Goal: Information Seeking & Learning: Compare options

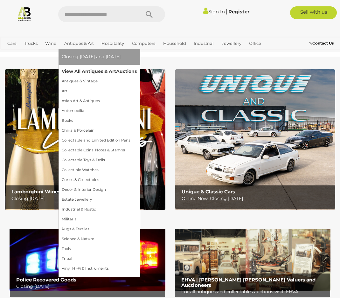
click at [93, 70] on link "View All Antiques & Art Auctions" at bounding box center [99, 71] width 75 height 10
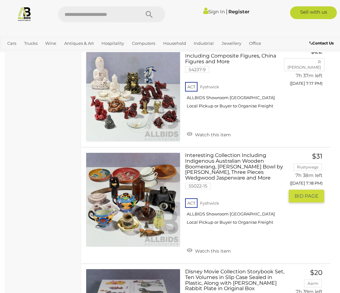
scroll to position [6342, 0]
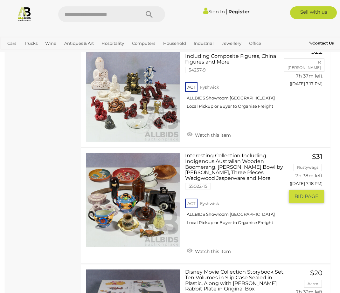
click at [317, 204] on div "Interesting Collection Including Indigenous Australian Wooden Boomerang, Malle …" at bounding box center [205, 205] width 259 height 115
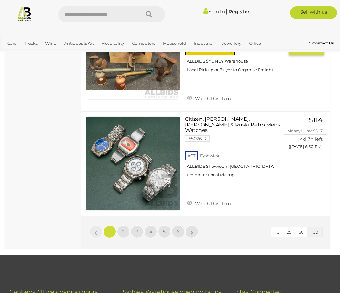
scroll to position [10712, 0]
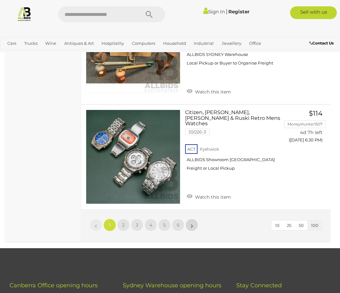
click at [190, 219] on link "»" at bounding box center [191, 225] width 13 height 13
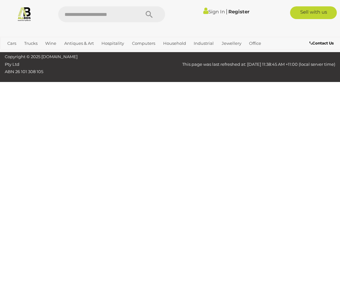
scroll to position [165, 0]
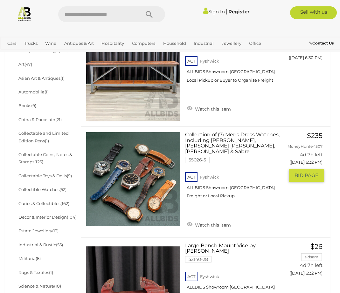
scroll to position [228, 0]
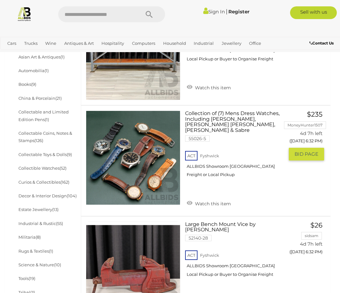
click at [127, 184] on img at bounding box center [133, 158] width 94 height 94
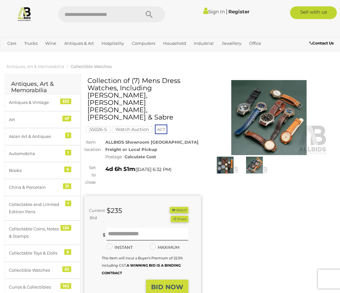
click at [268, 144] on img at bounding box center [269, 117] width 117 height 75
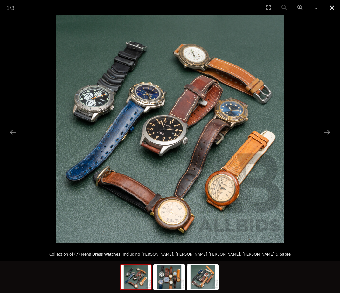
click at [331, 4] on button "Close gallery" at bounding box center [332, 7] width 16 height 15
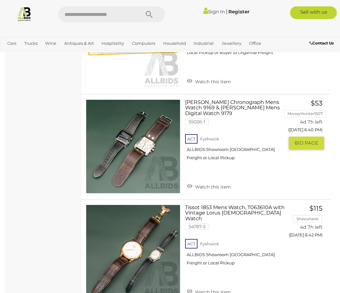
scroll to position [1256, 0]
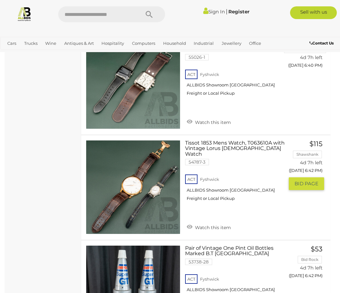
click at [145, 178] on link at bounding box center [133, 187] width 94 height 94
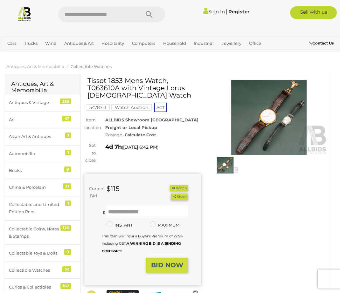
click at [270, 128] on img at bounding box center [269, 117] width 117 height 75
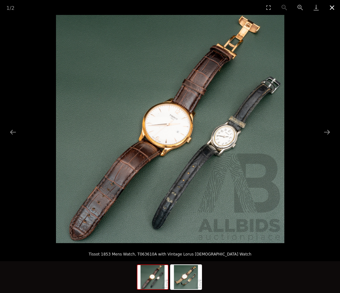
click at [332, 5] on button "Close gallery" at bounding box center [332, 7] width 16 height 15
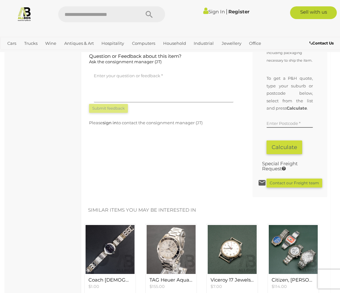
scroll to position [382, 0]
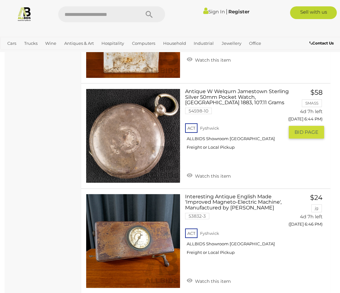
scroll to position [1627, 0]
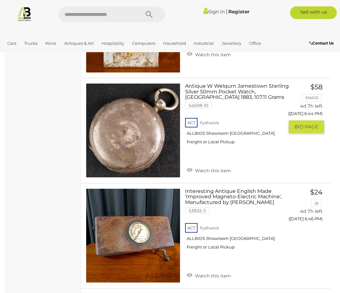
click at [123, 126] on link at bounding box center [133, 130] width 94 height 94
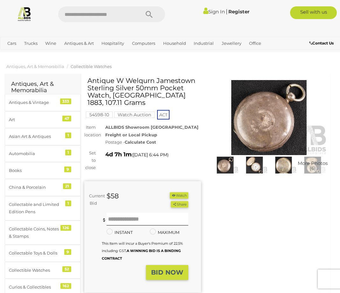
click at [254, 166] on img at bounding box center [254, 165] width 26 height 17
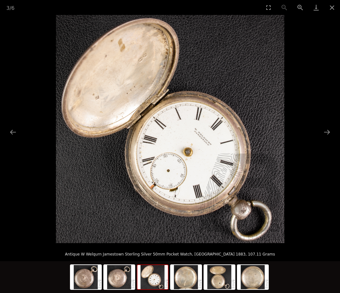
scroll to position [64, 0]
click at [330, 130] on button "Next slide" at bounding box center [326, 132] width 13 height 12
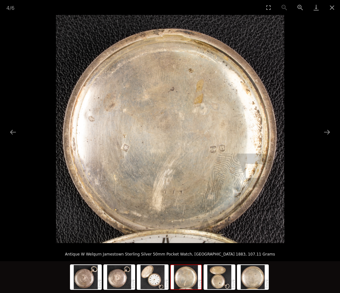
click at [325, 126] on picture at bounding box center [170, 129] width 340 height 228
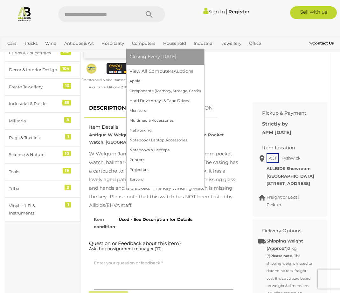
scroll to position [191, 0]
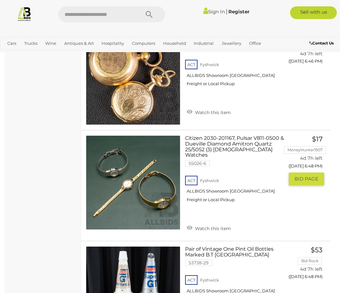
scroll to position [1921, 0]
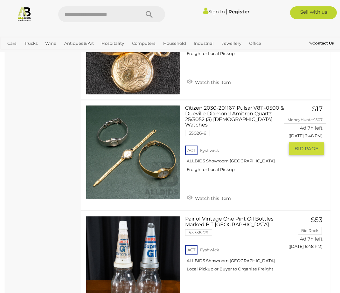
click at [157, 155] on img at bounding box center [133, 153] width 94 height 94
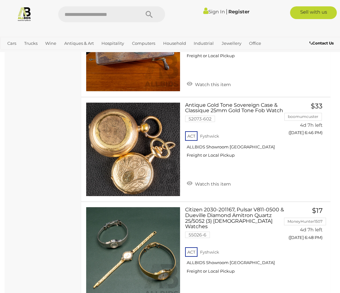
scroll to position [1815, 0]
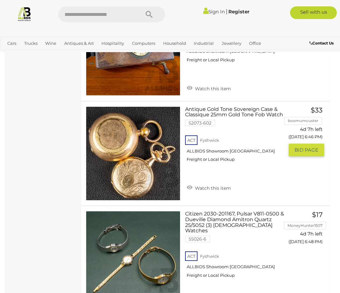
click at [134, 135] on link at bounding box center [133, 154] width 94 height 94
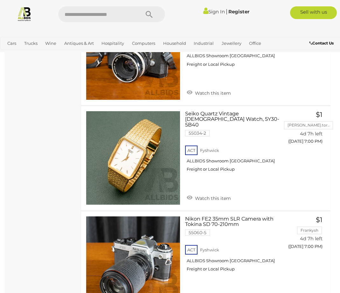
scroll to position [3194, 0]
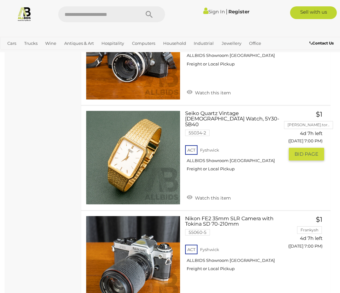
click at [132, 127] on link at bounding box center [133, 158] width 94 height 94
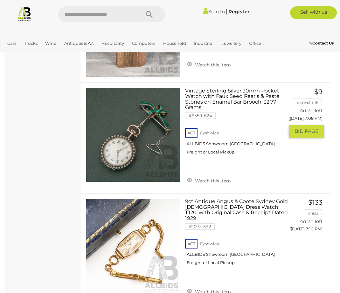
scroll to position [4381, 0]
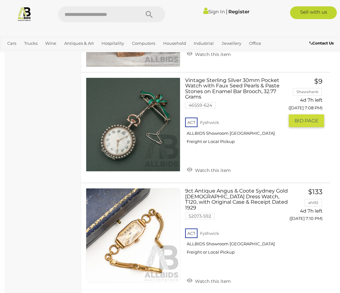
click at [151, 112] on img at bounding box center [133, 125] width 94 height 94
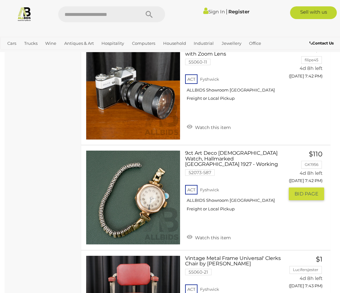
scroll to position [8963, 0]
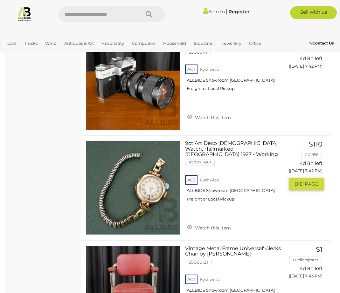
drag, startPoint x: 187, startPoint y: 157, endPoint x: 164, endPoint y: 148, distance: 24.6
click at [164, 148] on link at bounding box center [133, 188] width 94 height 94
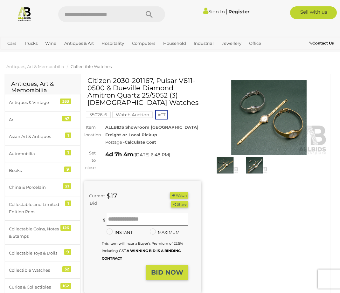
click at [223, 166] on img at bounding box center [225, 165] width 26 height 17
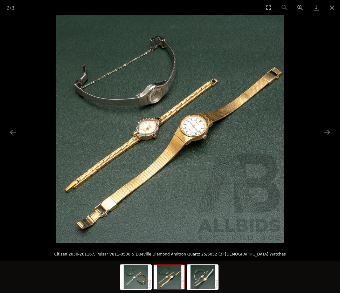
click at [179, 281] on img at bounding box center [169, 277] width 31 height 24
click at [207, 282] on img at bounding box center [202, 277] width 31 height 24
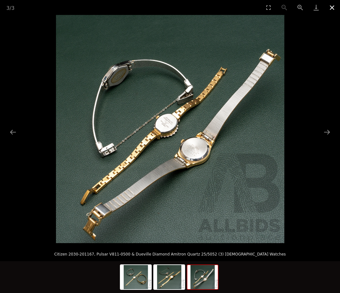
click at [332, 6] on button "Close gallery" at bounding box center [332, 7] width 16 height 15
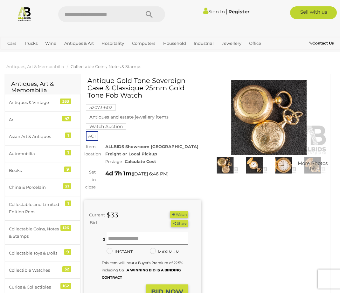
click at [225, 167] on img at bounding box center [225, 165] width 26 height 17
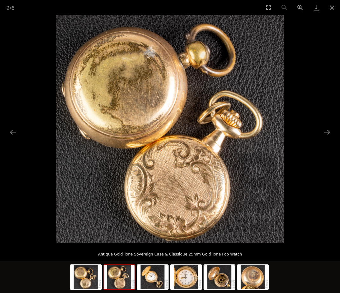
scroll to position [21, 0]
click at [334, 4] on button "Close gallery" at bounding box center [332, 7] width 16 height 15
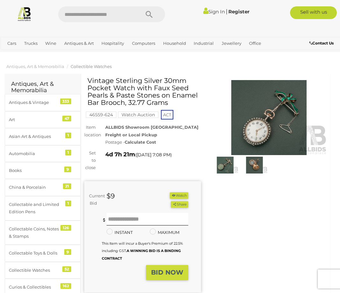
click at [227, 162] on img at bounding box center [225, 165] width 26 height 17
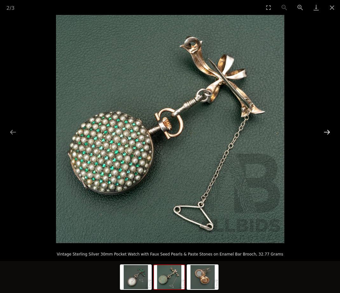
click at [329, 130] on button "Next slide" at bounding box center [326, 132] width 13 height 12
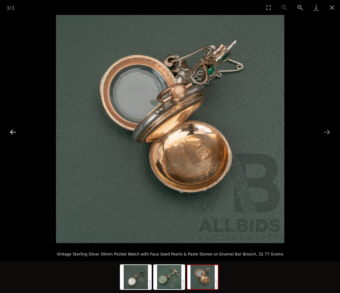
click at [13, 130] on button "Previous slide" at bounding box center [12, 132] width 13 height 12
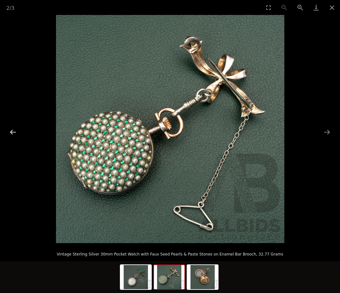
click at [13, 131] on button "Previous slide" at bounding box center [12, 132] width 13 height 12
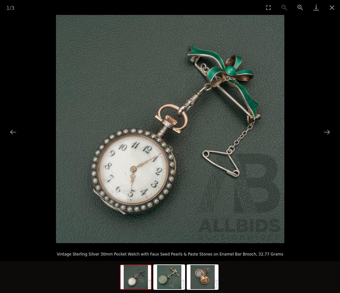
drag, startPoint x: 332, startPoint y: 4, endPoint x: 323, endPoint y: 21, distance: 19.1
click at [331, 8] on button "Close gallery" at bounding box center [332, 7] width 16 height 15
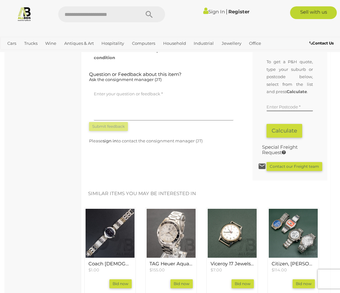
scroll to position [467, 0]
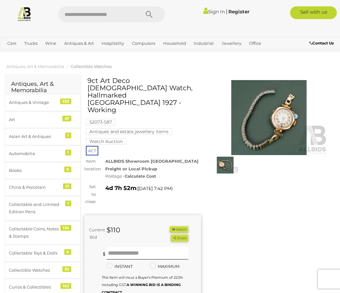
click at [286, 116] on img at bounding box center [269, 117] width 117 height 75
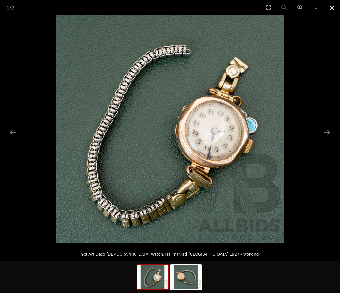
click at [332, 6] on button "Close gallery" at bounding box center [332, 7] width 16 height 15
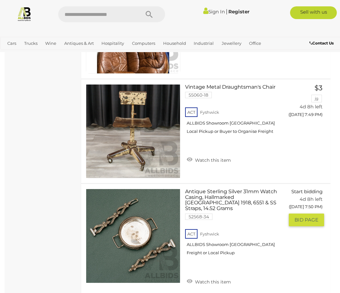
scroll to position [10299, 0]
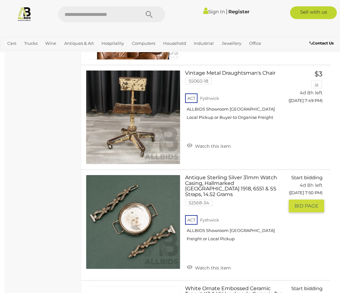
click at [134, 175] on link at bounding box center [133, 222] width 94 height 94
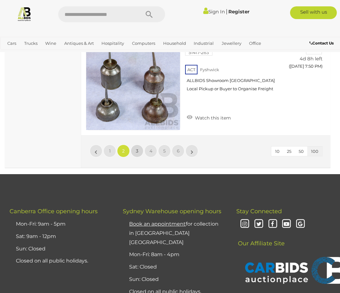
click at [134, 145] on link "3" at bounding box center [137, 151] width 13 height 13
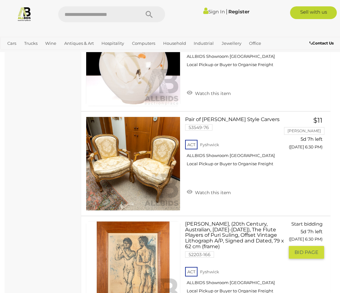
scroll to position [3458, 0]
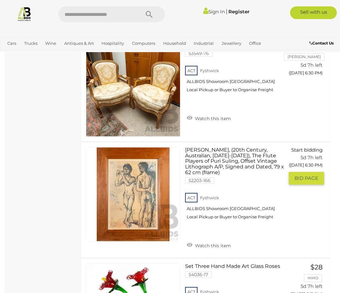
click at [134, 166] on link at bounding box center [133, 194] width 94 height 94
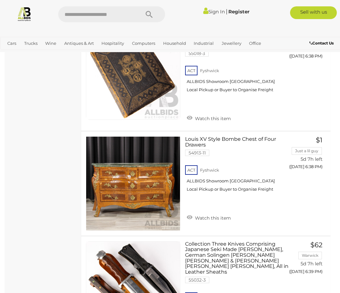
scroll to position [4986, 0]
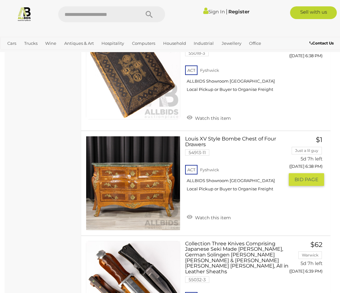
click at [138, 155] on link at bounding box center [133, 183] width 94 height 94
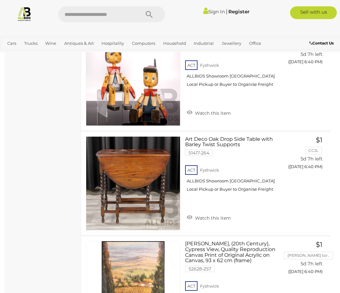
scroll to position [5431, 0]
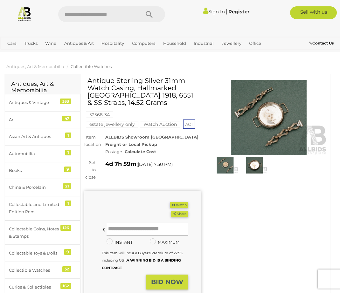
click at [269, 134] on img at bounding box center [269, 117] width 117 height 75
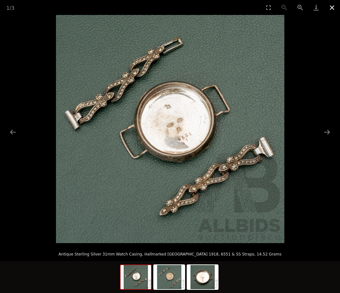
click at [332, 4] on button "Close gallery" at bounding box center [332, 7] width 16 height 15
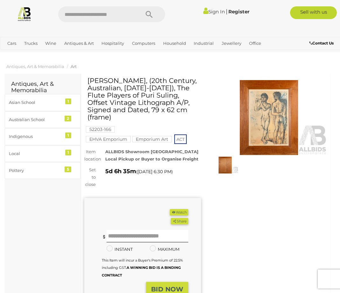
click at [226, 159] on img at bounding box center [225, 165] width 26 height 17
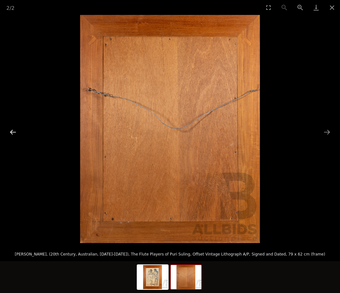
click at [12, 127] on button "Previous slide" at bounding box center [12, 132] width 13 height 12
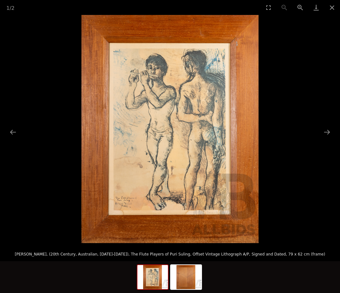
click at [124, 208] on img at bounding box center [169, 129] width 177 height 228
click at [133, 207] on img at bounding box center [169, 129] width 177 height 228
click at [328, 128] on button "Next slide" at bounding box center [326, 132] width 13 height 12
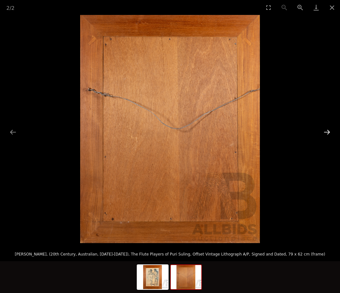
click at [328, 128] on button "Next slide" at bounding box center [326, 132] width 13 height 12
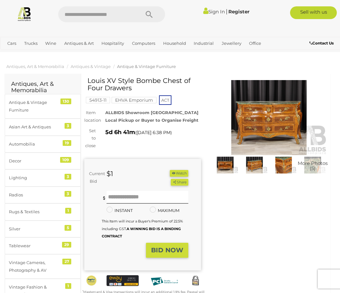
click at [230, 167] on img at bounding box center [225, 165] width 26 height 17
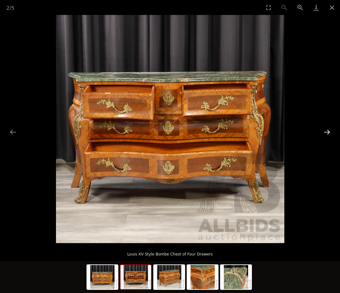
click at [328, 131] on button "Next slide" at bounding box center [326, 132] width 13 height 12
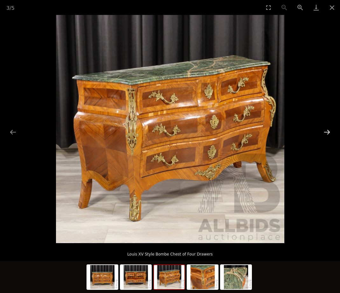
click at [326, 129] on button "Next slide" at bounding box center [326, 132] width 13 height 12
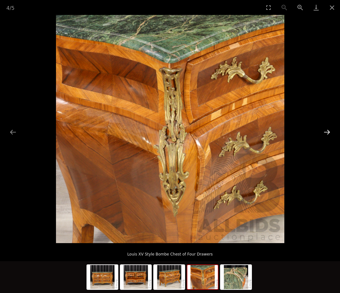
click at [326, 129] on button "Next slide" at bounding box center [326, 132] width 13 height 12
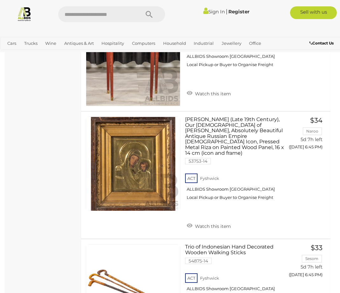
scroll to position [6322, 0]
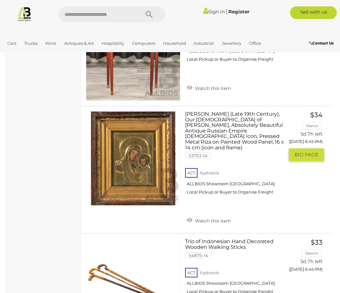
click at [134, 129] on link at bounding box center [133, 158] width 94 height 94
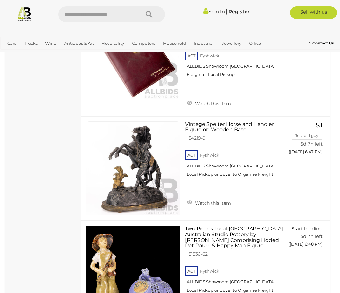
scroll to position [6767, 0]
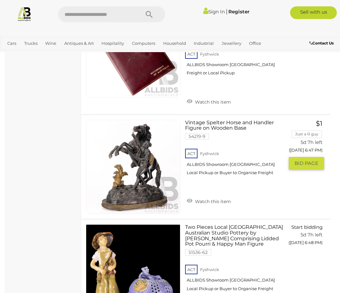
click at [153, 136] on img at bounding box center [133, 167] width 94 height 94
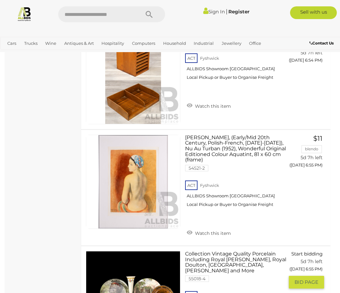
scroll to position [8146, 0]
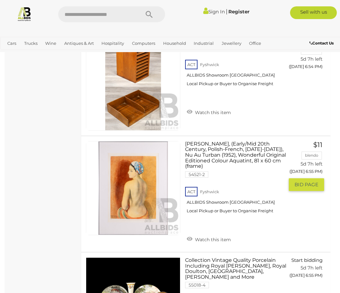
click at [139, 145] on link at bounding box center [133, 188] width 94 height 94
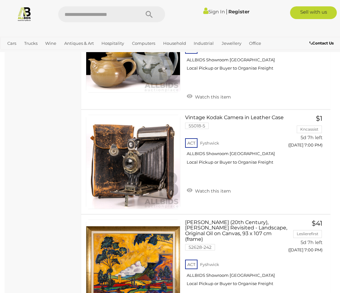
scroll to position [9058, 0]
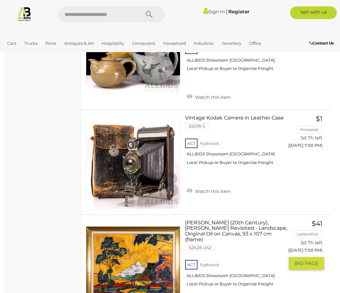
click at [141, 220] on link at bounding box center [133, 267] width 94 height 94
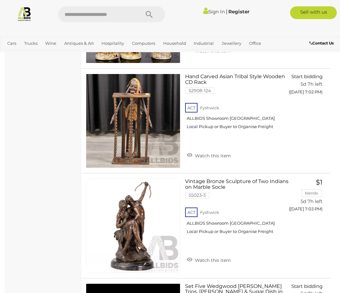
scroll to position [9631, 0]
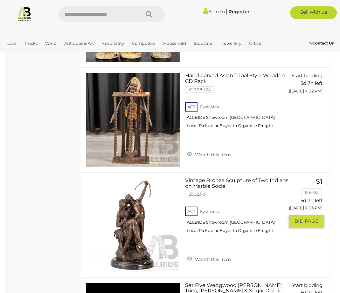
click at [137, 178] on img at bounding box center [133, 225] width 94 height 94
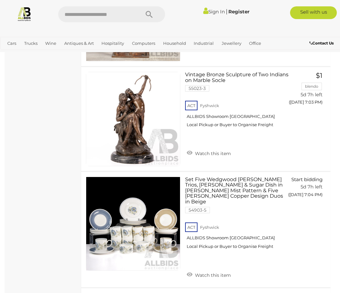
scroll to position [9758, 0]
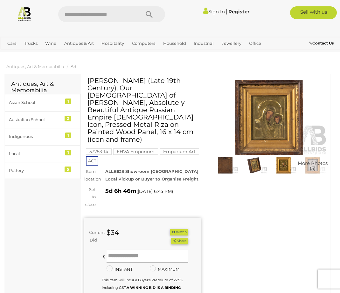
click at [226, 166] on img at bounding box center [225, 165] width 26 height 17
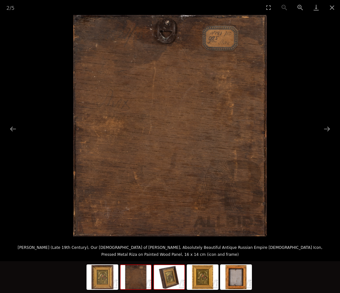
click at [170, 285] on img at bounding box center [169, 277] width 31 height 24
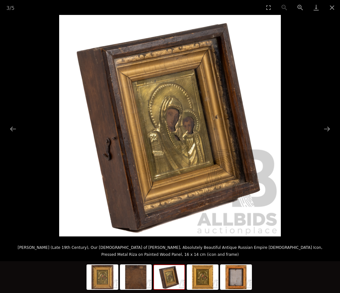
click at [172, 285] on img at bounding box center [169, 277] width 31 height 24
click at [202, 282] on img at bounding box center [202, 277] width 31 height 24
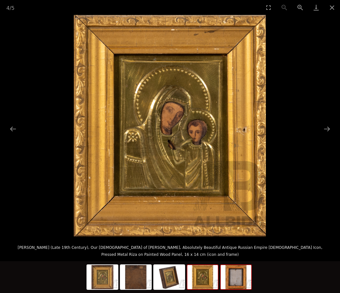
click at [240, 286] on img at bounding box center [236, 277] width 31 height 24
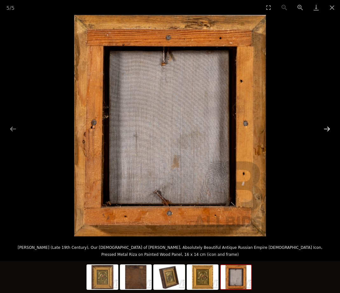
click at [327, 125] on button "Next slide" at bounding box center [326, 129] width 13 height 12
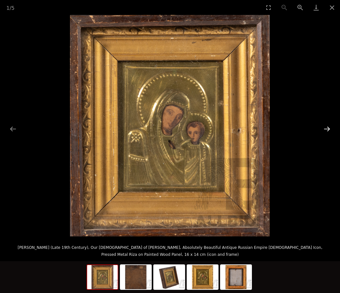
click at [327, 128] on button "Next slide" at bounding box center [326, 129] width 13 height 12
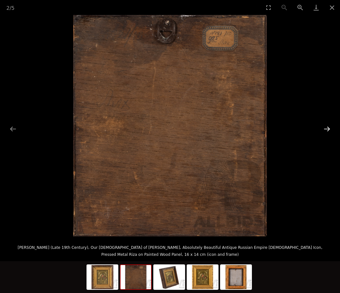
click at [327, 126] on button "Next slide" at bounding box center [326, 129] width 13 height 12
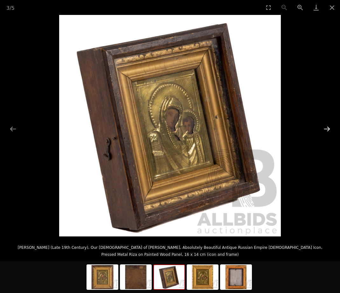
click at [327, 126] on button "Next slide" at bounding box center [326, 129] width 13 height 12
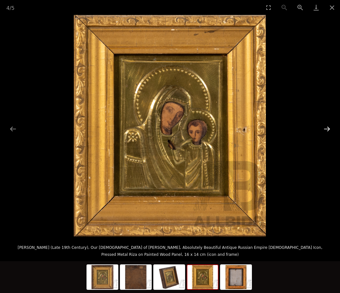
click at [327, 126] on button "Next slide" at bounding box center [326, 129] width 13 height 12
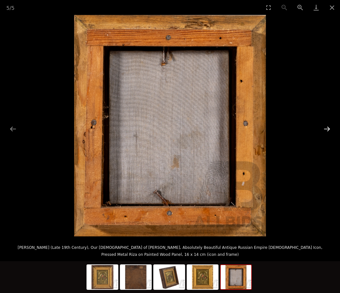
click at [327, 126] on button "Next slide" at bounding box center [326, 129] width 13 height 12
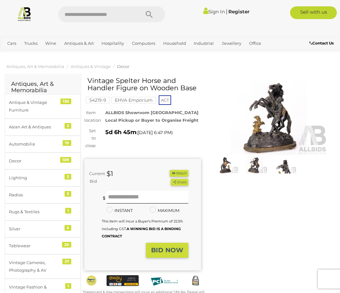
click at [278, 124] on img at bounding box center [269, 117] width 117 height 75
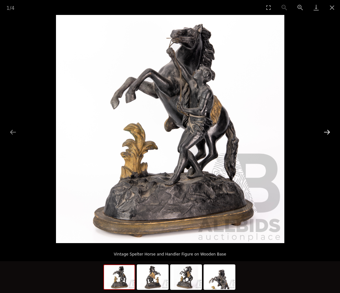
click at [328, 130] on button "Next slide" at bounding box center [326, 132] width 13 height 12
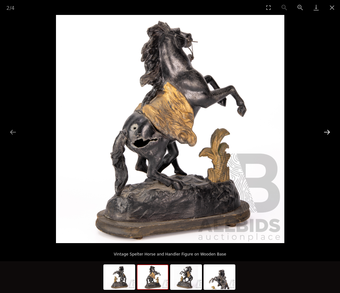
click at [326, 128] on button "Next slide" at bounding box center [326, 132] width 13 height 12
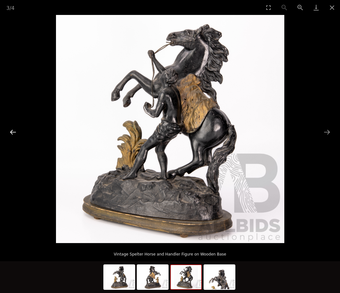
click at [14, 128] on button "Previous slide" at bounding box center [12, 132] width 13 height 12
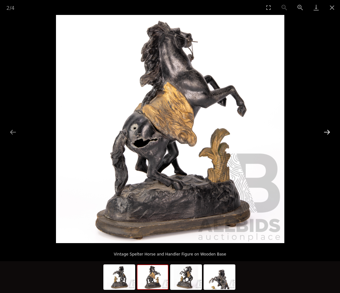
click at [327, 129] on button "Next slide" at bounding box center [326, 132] width 13 height 12
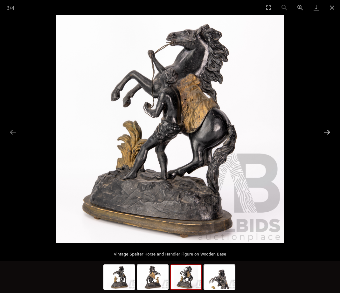
click at [327, 129] on button "Next slide" at bounding box center [326, 132] width 13 height 12
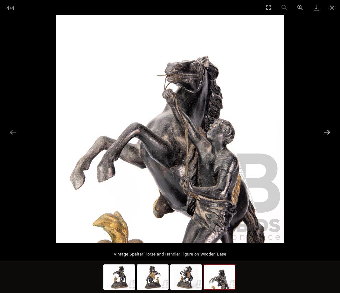
click at [327, 129] on button "Next slide" at bounding box center [326, 132] width 13 height 12
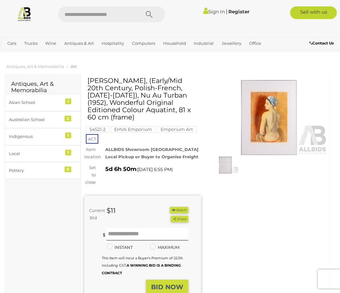
click at [272, 133] on img at bounding box center [269, 117] width 117 height 75
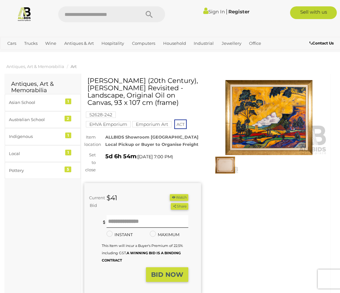
click at [241, 125] on img at bounding box center [269, 117] width 117 height 75
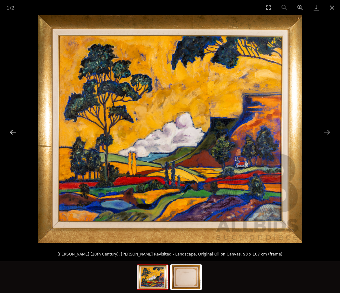
click at [13, 129] on button "Previous slide" at bounding box center [12, 132] width 13 height 12
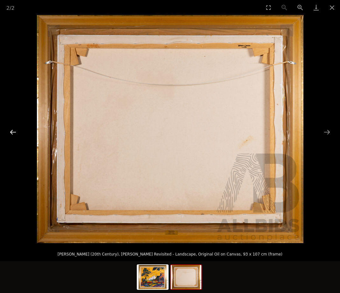
click at [11, 128] on button "Previous slide" at bounding box center [12, 132] width 13 height 12
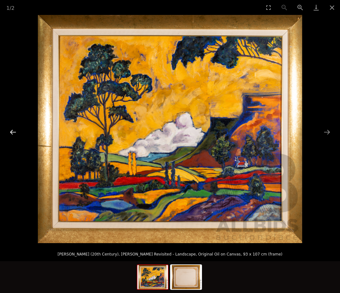
click at [11, 128] on button "Previous slide" at bounding box center [12, 132] width 13 height 12
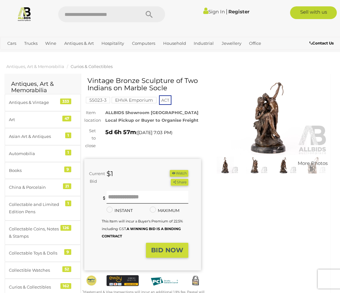
click at [226, 165] on img at bounding box center [225, 165] width 26 height 17
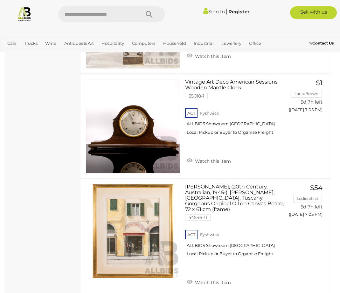
scroll to position [10076, 0]
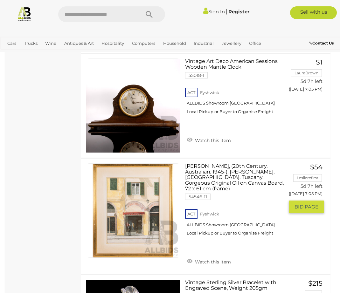
click at [143, 164] on link at bounding box center [133, 211] width 94 height 94
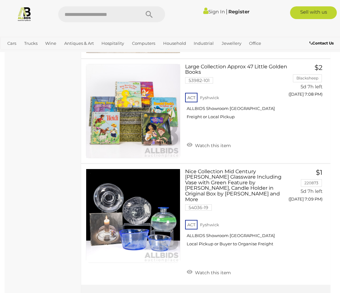
scroll to position [10712, 0]
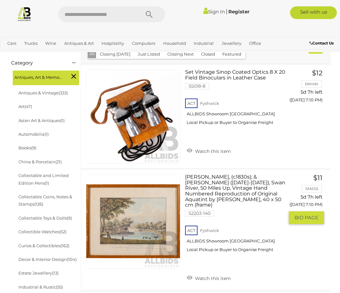
click at [137, 223] on link at bounding box center [133, 221] width 94 height 94
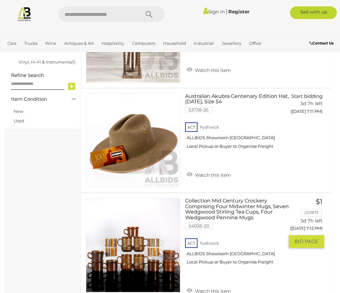
scroll to position [483, 0]
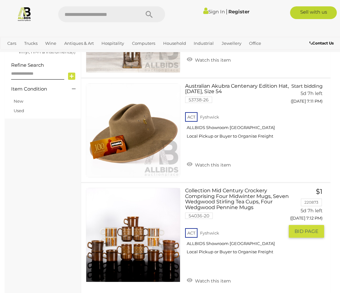
click at [136, 223] on link at bounding box center [133, 235] width 94 height 94
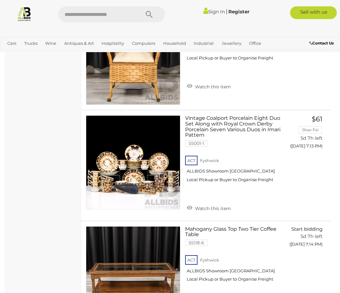
scroll to position [780, 0]
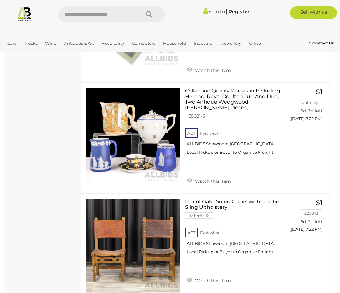
scroll to position [2626, 0]
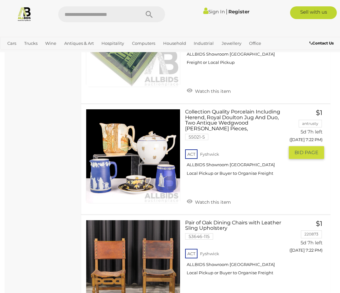
click at [144, 129] on link at bounding box center [133, 156] width 94 height 94
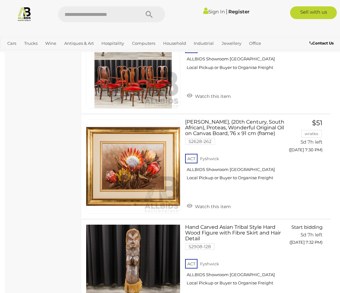
scroll to position [4110, 0]
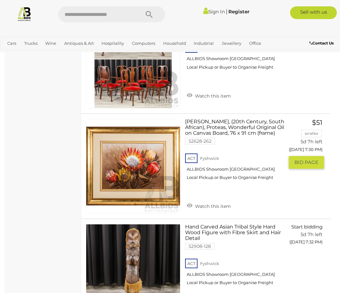
click at [126, 161] on img at bounding box center [133, 166] width 94 height 94
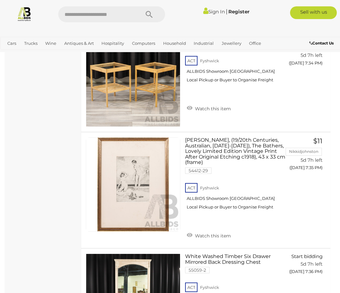
scroll to position [4386, 0]
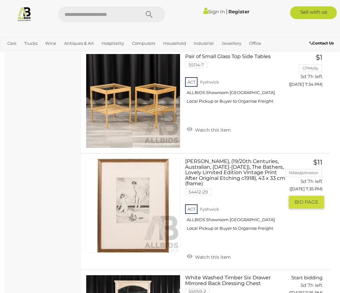
click at [131, 183] on link at bounding box center [133, 206] width 94 height 94
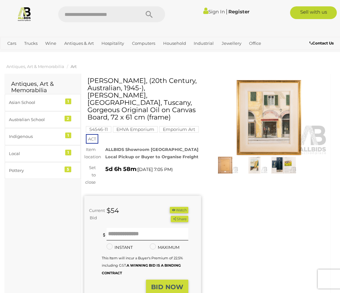
click at [261, 132] on img at bounding box center [269, 117] width 117 height 75
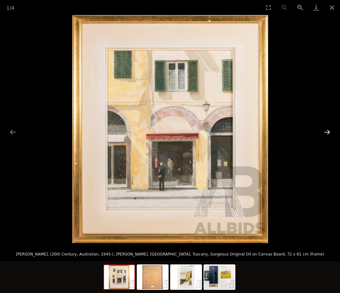
click at [328, 132] on button "Next slide" at bounding box center [326, 132] width 13 height 12
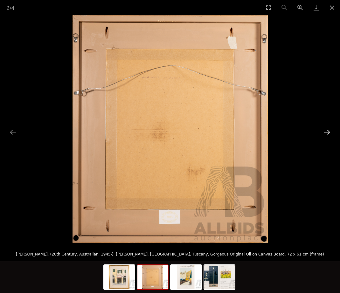
click at [325, 127] on button "Next slide" at bounding box center [326, 132] width 13 height 12
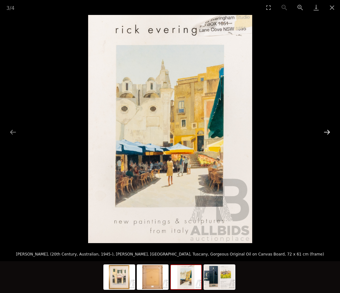
click at [328, 131] on button "Next slide" at bounding box center [326, 132] width 13 height 12
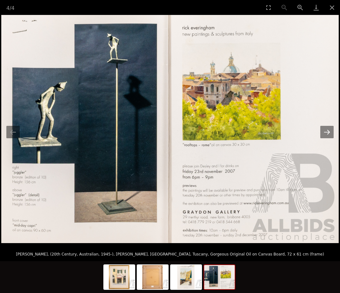
click at [328, 131] on button "Next slide" at bounding box center [326, 132] width 13 height 12
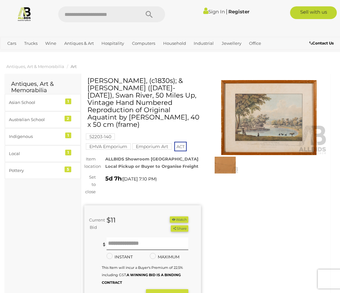
click at [265, 121] on img at bounding box center [269, 117] width 117 height 75
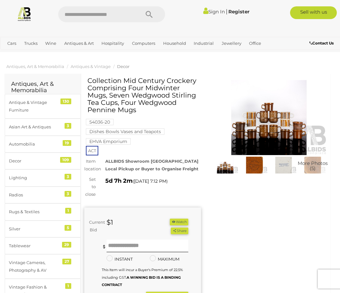
click at [264, 131] on img at bounding box center [269, 117] width 117 height 75
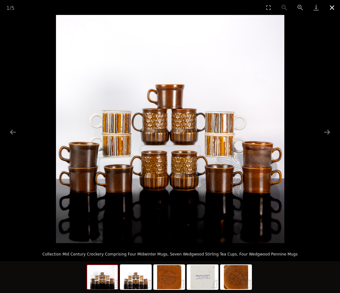
click at [333, 7] on button "Close gallery" at bounding box center [332, 7] width 16 height 15
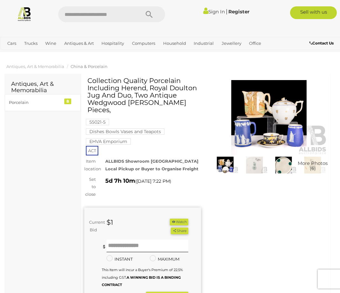
click at [229, 163] on img at bounding box center [225, 165] width 26 height 17
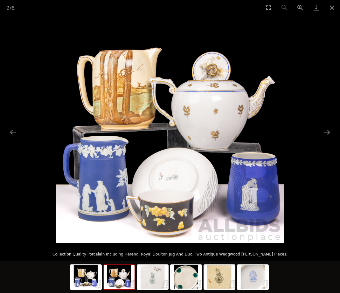
scroll to position [85, 0]
click at [13, 128] on button "Previous slide" at bounding box center [12, 132] width 13 height 12
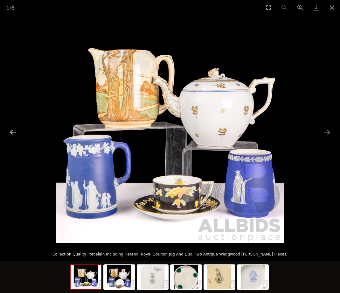
click at [13, 128] on button "Previous slide" at bounding box center [12, 132] width 13 height 12
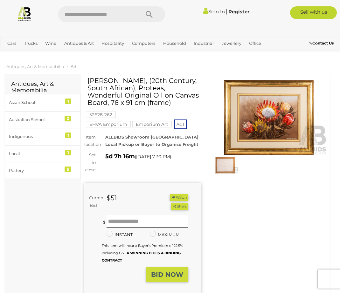
click at [273, 121] on img at bounding box center [269, 117] width 117 height 75
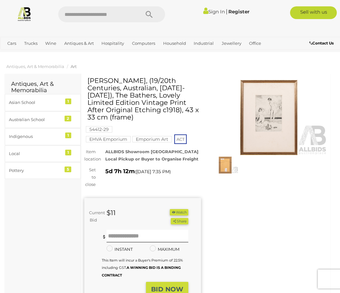
click at [270, 103] on img at bounding box center [269, 117] width 117 height 75
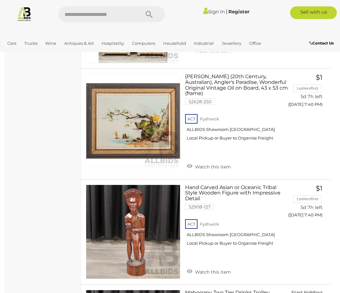
scroll to position [4789, 0]
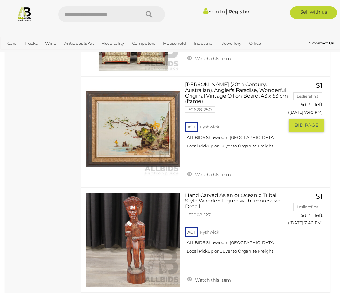
drag, startPoint x: 75, startPoint y: 106, endPoint x: 127, endPoint y: 109, distance: 51.9
click at [127, 109] on link at bounding box center [133, 129] width 94 height 94
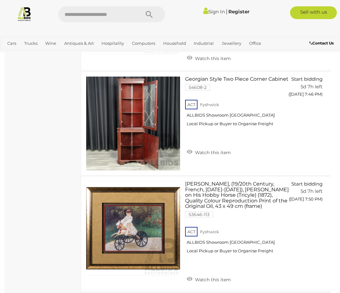
scroll to position [5298, 0]
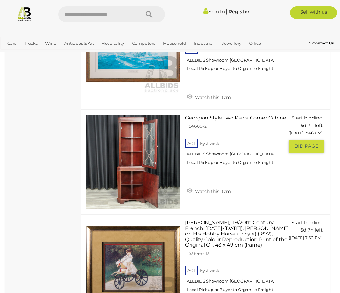
click at [144, 123] on link at bounding box center [133, 162] width 94 height 94
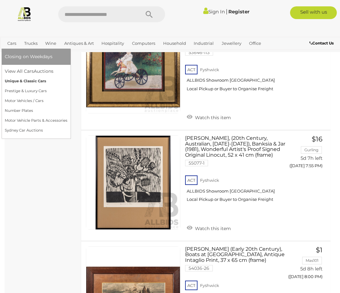
scroll to position [5489, 0]
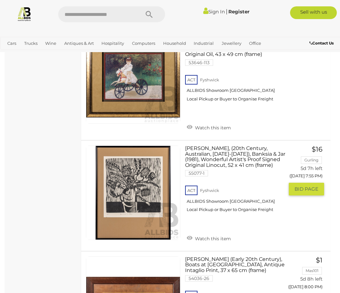
click at [136, 153] on link at bounding box center [133, 193] width 94 height 94
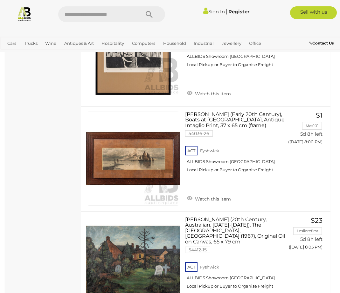
scroll to position [5637, 0]
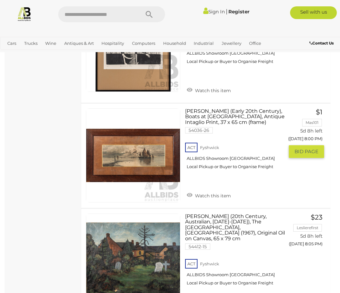
click at [138, 131] on link at bounding box center [133, 155] width 94 height 94
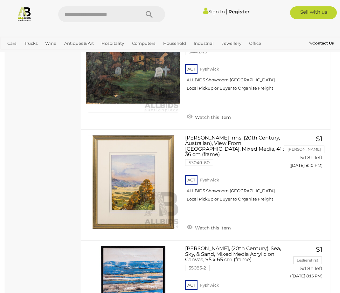
scroll to position [5828, 0]
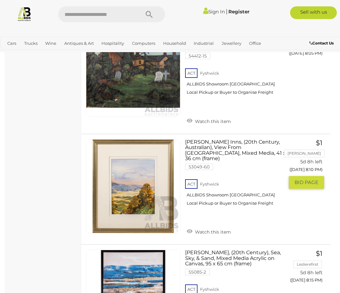
click at [126, 147] on link at bounding box center [133, 186] width 94 height 94
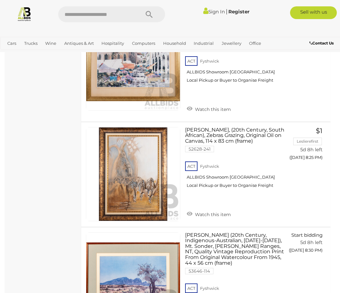
scroll to position [6168, 0]
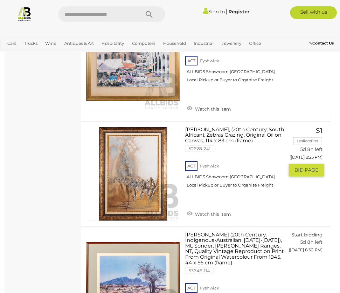
click at [124, 131] on link at bounding box center [133, 174] width 94 height 94
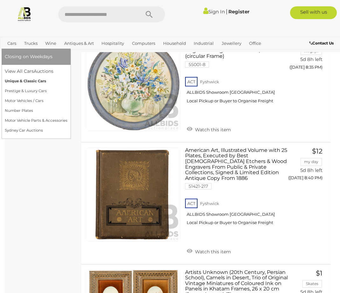
scroll to position [6507, 0]
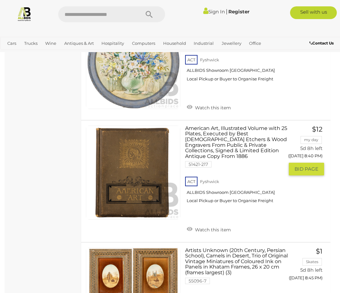
click at [202, 126] on link "American Art, Illustrated Volume with 25 Plates, Executed by Best American Etch…" at bounding box center [237, 167] width 94 height 83
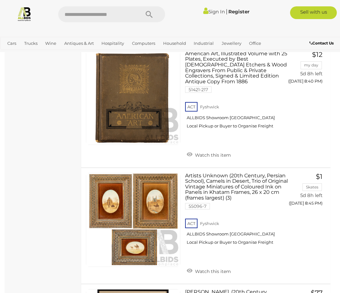
scroll to position [6592, 0]
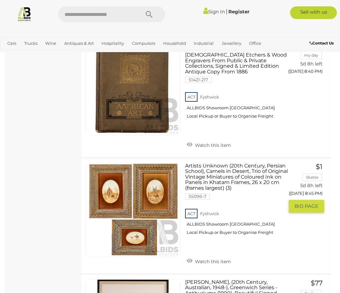
click at [109, 163] on link at bounding box center [133, 210] width 94 height 94
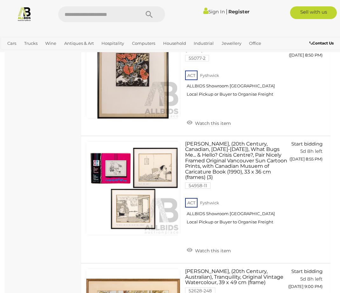
scroll to position [6847, 0]
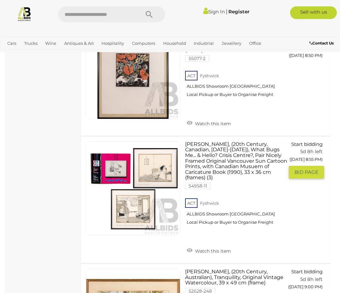
click at [145, 142] on link at bounding box center [133, 189] width 94 height 94
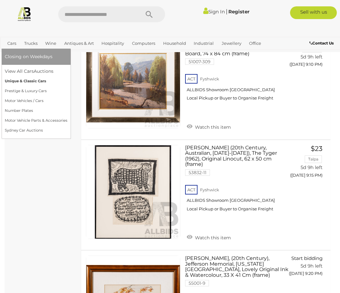
scroll to position [7292, 0]
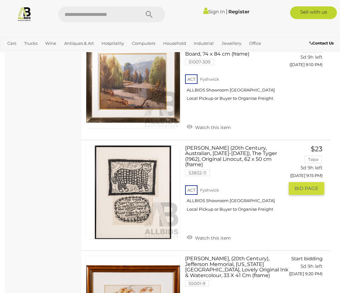
click at [143, 145] on link at bounding box center [133, 192] width 94 height 94
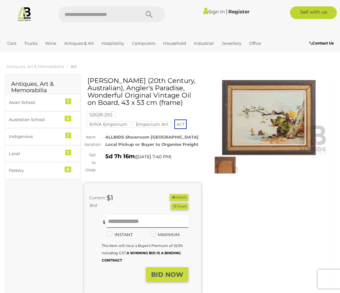
click at [293, 121] on img at bounding box center [269, 117] width 117 height 75
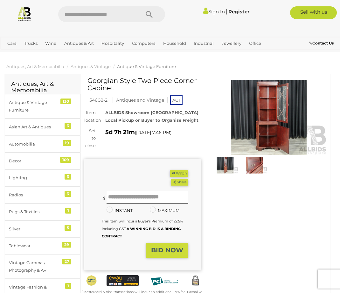
click at [264, 124] on img at bounding box center [269, 117] width 117 height 75
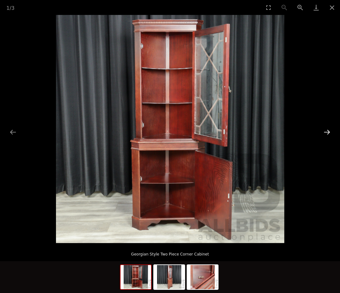
click at [330, 131] on button "Next slide" at bounding box center [326, 132] width 13 height 12
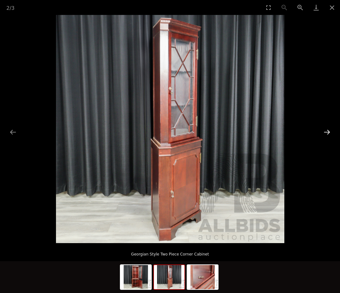
click at [326, 128] on button "Next slide" at bounding box center [326, 132] width 13 height 12
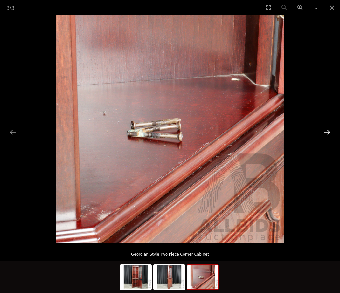
click at [325, 128] on button "Next slide" at bounding box center [326, 132] width 13 height 12
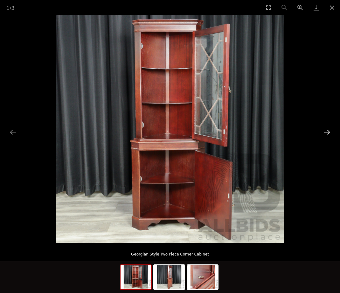
click at [325, 128] on button "Next slide" at bounding box center [326, 132] width 13 height 12
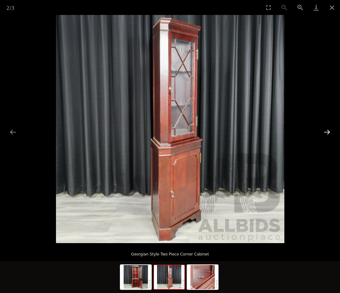
click at [325, 128] on button "Next slide" at bounding box center [326, 132] width 13 height 12
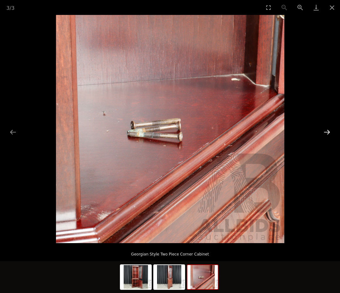
click at [325, 129] on button "Next slide" at bounding box center [326, 132] width 13 height 12
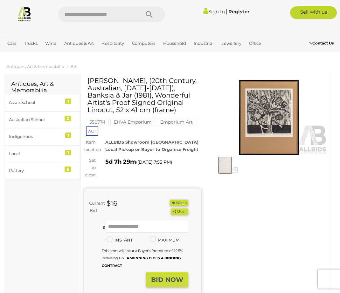
click at [263, 111] on img at bounding box center [269, 117] width 117 height 75
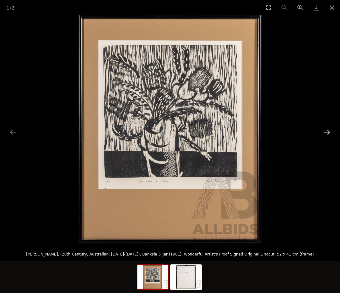
click at [324, 127] on button "Next slide" at bounding box center [326, 132] width 13 height 12
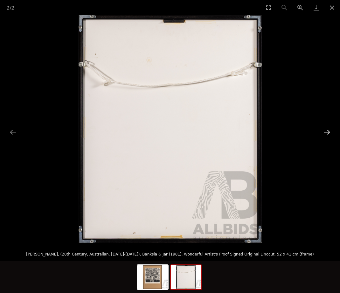
click at [330, 130] on button "Next slide" at bounding box center [326, 132] width 13 height 12
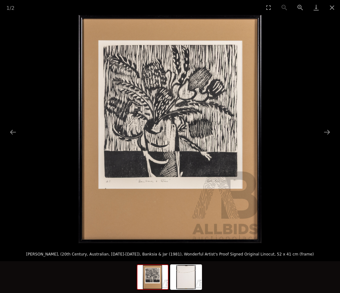
drag, startPoint x: 67, startPoint y: 162, endPoint x: 100, endPoint y: 155, distance: 34.1
click at [101, 156] on picture at bounding box center [170, 129] width 340 height 228
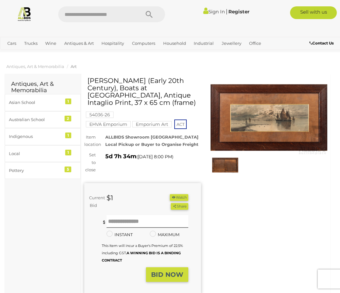
click at [265, 117] on img at bounding box center [269, 117] width 117 height 75
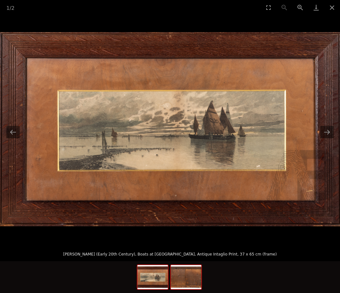
click at [190, 271] on img at bounding box center [186, 277] width 31 height 24
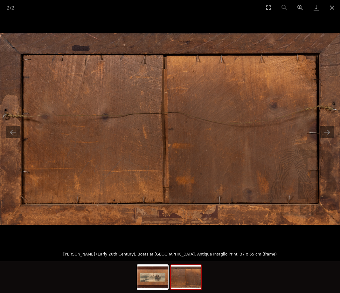
click at [194, 284] on img at bounding box center [186, 277] width 31 height 24
click at [10, 131] on button "Previous slide" at bounding box center [12, 132] width 13 height 12
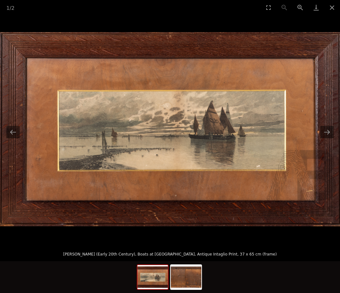
click at [333, 143] on img at bounding box center [170, 129] width 340 height 194
click at [332, 139] on img at bounding box center [170, 129] width 340 height 194
click at [16, 140] on img at bounding box center [170, 129] width 340 height 194
click at [11, 136] on button "Previous slide" at bounding box center [12, 132] width 13 height 12
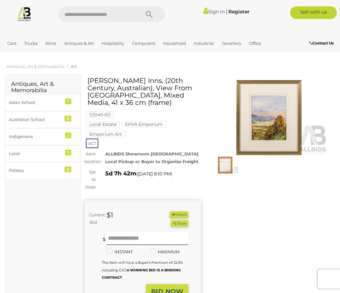
click at [265, 114] on img at bounding box center [269, 117] width 117 height 75
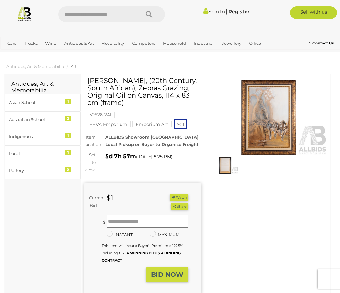
click at [265, 115] on img at bounding box center [269, 117] width 117 height 75
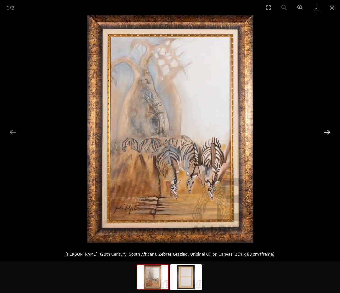
click at [330, 130] on button "Next slide" at bounding box center [326, 132] width 13 height 12
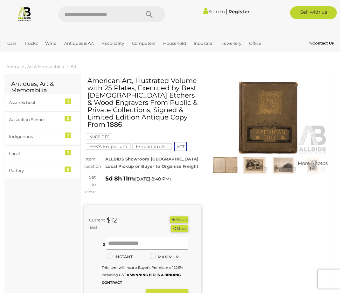
click at [252, 162] on img at bounding box center [254, 165] width 26 height 17
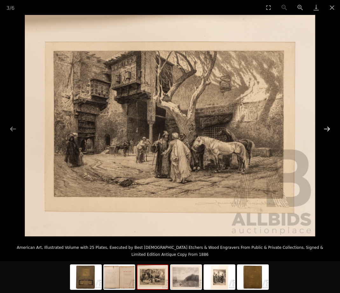
click at [326, 125] on button "Next slide" at bounding box center [326, 129] width 13 height 12
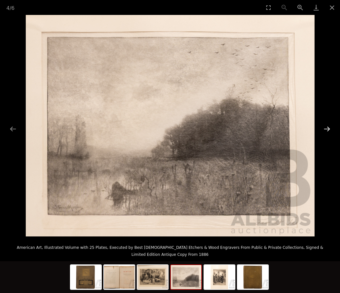
click at [325, 126] on button "Next slide" at bounding box center [326, 129] width 13 height 12
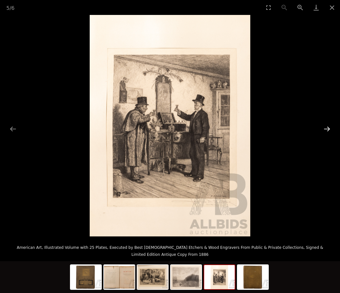
click at [326, 123] on button "Next slide" at bounding box center [326, 129] width 13 height 12
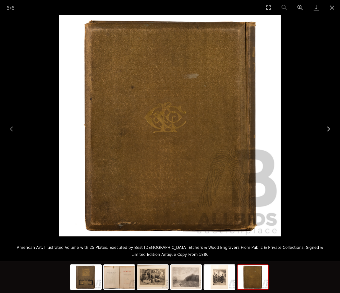
click at [326, 127] on button "Next slide" at bounding box center [326, 129] width 13 height 12
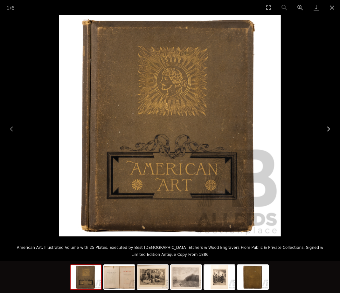
click at [325, 126] on button "Next slide" at bounding box center [326, 129] width 13 height 12
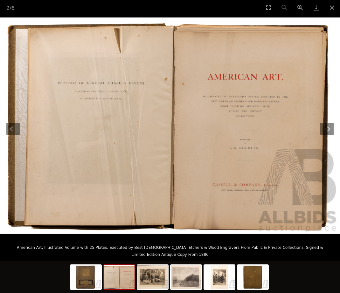
click at [322, 123] on button "Next slide" at bounding box center [326, 129] width 13 height 12
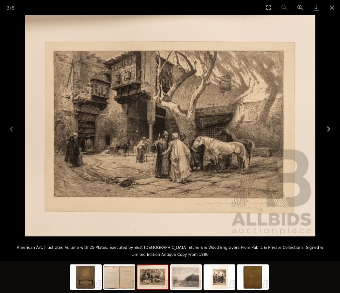
click at [326, 124] on button "Next slide" at bounding box center [326, 129] width 13 height 12
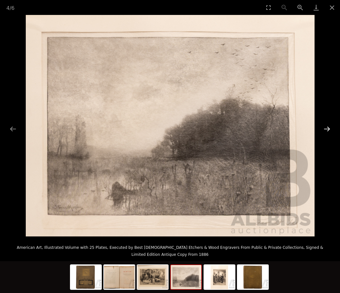
click at [328, 125] on button "Next slide" at bounding box center [326, 129] width 13 height 12
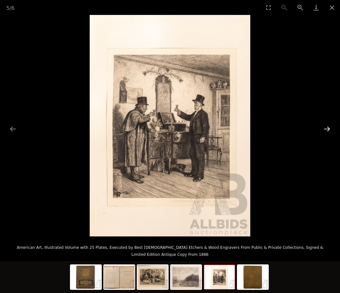
click at [327, 125] on button "Next slide" at bounding box center [326, 129] width 13 height 12
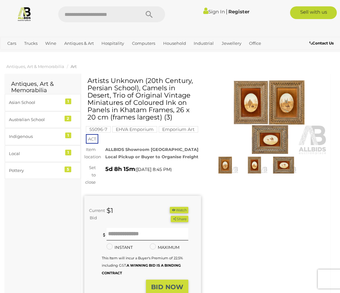
click at [251, 105] on img at bounding box center [269, 117] width 117 height 75
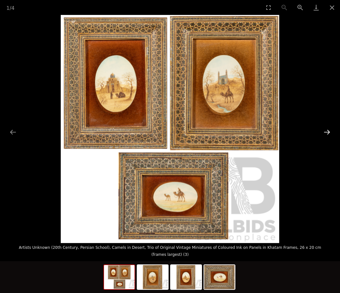
click at [327, 129] on button "Next slide" at bounding box center [326, 132] width 13 height 12
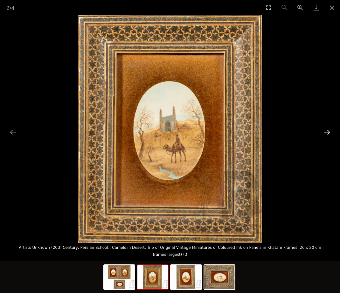
click at [327, 129] on button "Next slide" at bounding box center [326, 132] width 13 height 12
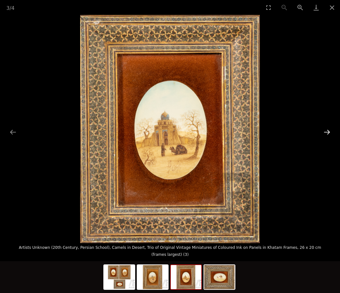
click at [327, 129] on button "Next slide" at bounding box center [326, 132] width 13 height 12
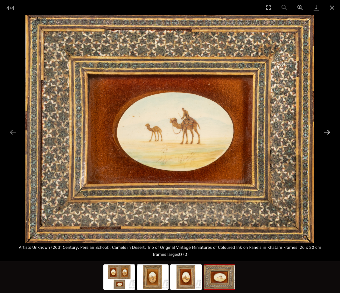
click at [327, 130] on button "Next slide" at bounding box center [326, 132] width 13 height 12
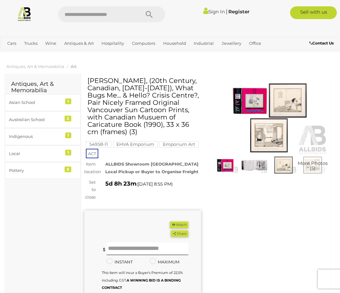
click at [254, 101] on img at bounding box center [269, 117] width 117 height 75
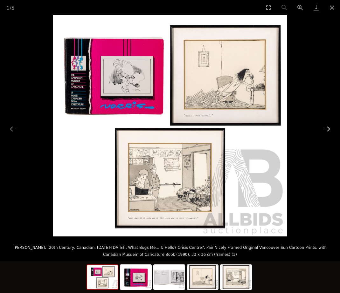
click at [325, 124] on button "Next slide" at bounding box center [326, 129] width 13 height 12
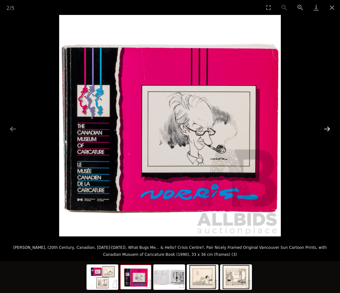
click at [323, 125] on button "Next slide" at bounding box center [326, 129] width 13 height 12
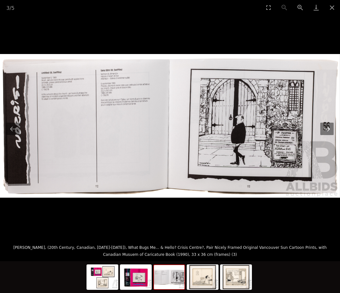
click at [322, 125] on button "Next slide" at bounding box center [326, 129] width 13 height 12
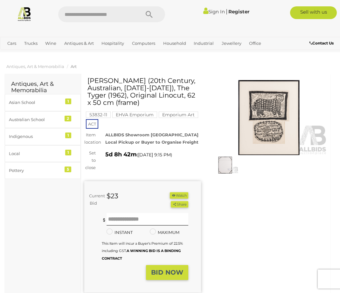
click at [265, 100] on img at bounding box center [269, 117] width 117 height 75
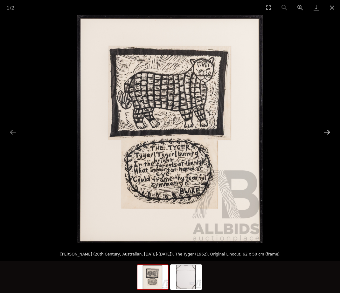
click at [329, 130] on button "Next slide" at bounding box center [326, 132] width 13 height 12
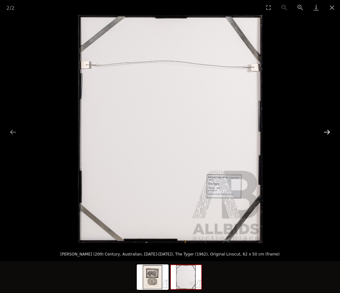
click at [328, 130] on button "Next slide" at bounding box center [326, 132] width 13 height 12
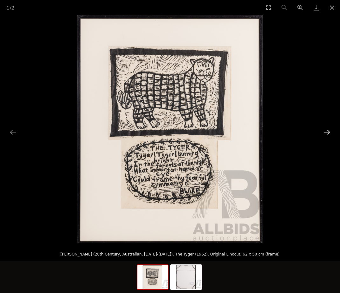
click at [325, 129] on button "Next slide" at bounding box center [326, 132] width 13 height 12
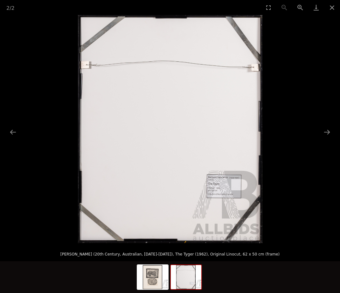
drag, startPoint x: 325, startPoint y: 129, endPoint x: 319, endPoint y: 128, distance: 5.9
click at [324, 129] on button "Next slide" at bounding box center [326, 132] width 13 height 12
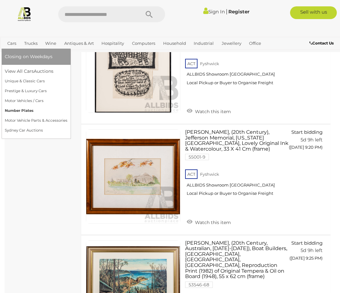
scroll to position [7419, 0]
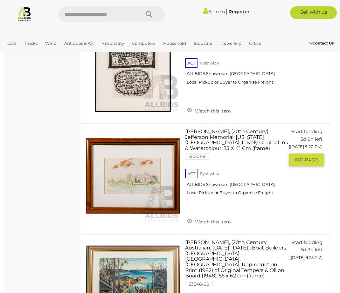
click at [131, 129] on link at bounding box center [133, 176] width 94 height 94
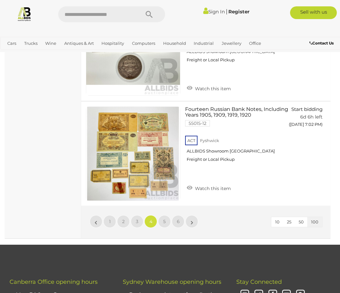
scroll to position [10877, 0]
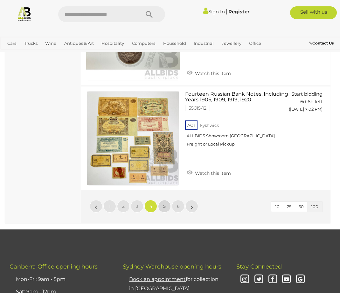
click at [167, 200] on link "5" at bounding box center [164, 206] width 13 height 13
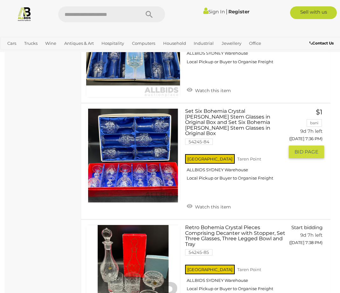
scroll to position [10665, 0]
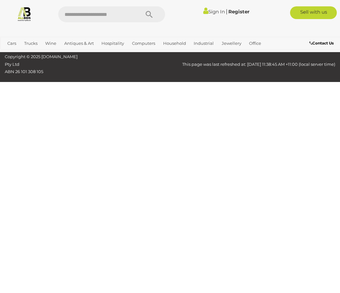
scroll to position [165, 0]
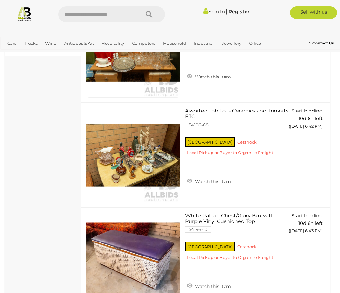
scroll to position [547, 0]
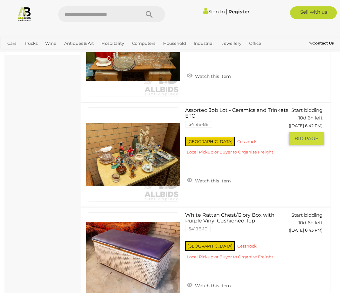
click at [150, 157] on link at bounding box center [133, 155] width 94 height 94
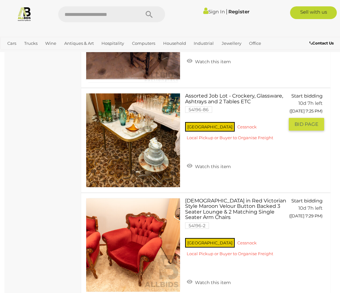
scroll to position [1925, 0]
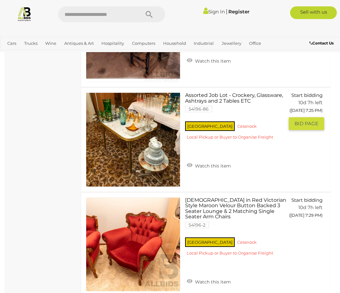
click at [116, 121] on link at bounding box center [133, 140] width 94 height 94
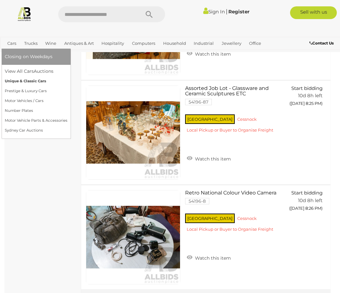
scroll to position [3516, 0]
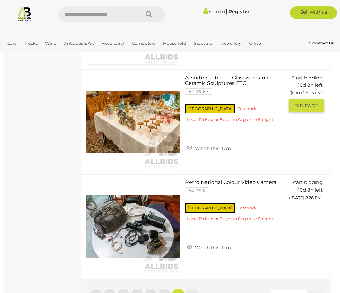
click at [148, 114] on link at bounding box center [133, 122] width 94 height 94
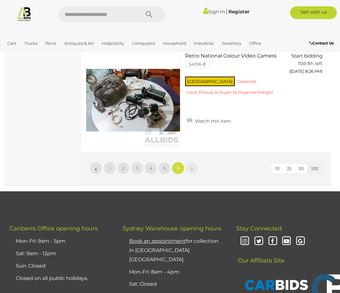
scroll to position [3643, 0]
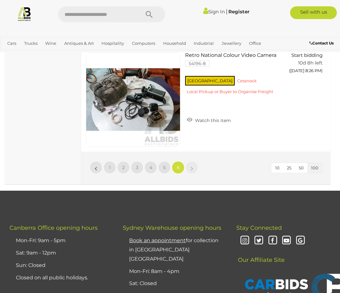
click at [192, 166] on li "»" at bounding box center [192, 167] width 12 height 13
click at [179, 168] on span "6" at bounding box center [178, 168] width 3 height 6
click at [168, 166] on link "5" at bounding box center [164, 167] width 13 height 13
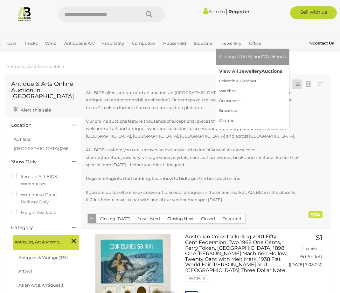
click at [237, 70] on link "View All Jewellery Auctions" at bounding box center [252, 71] width 67 height 10
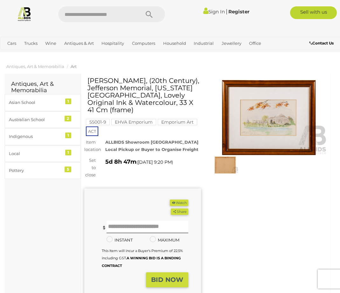
click at [266, 112] on img at bounding box center [269, 117] width 117 height 75
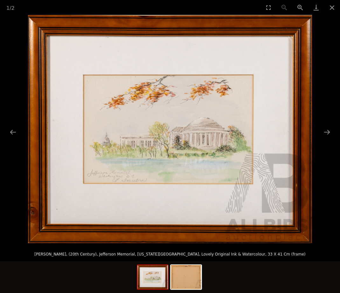
drag, startPoint x: 327, startPoint y: 128, endPoint x: 325, endPoint y: 125, distance: 4.1
click at [326, 127] on button "Next slide" at bounding box center [326, 132] width 13 height 12
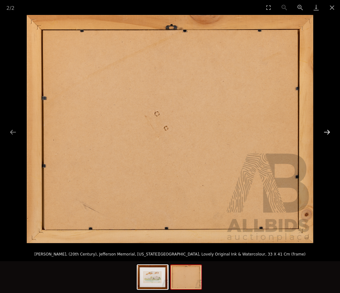
click at [322, 129] on button "Next slide" at bounding box center [326, 132] width 13 height 12
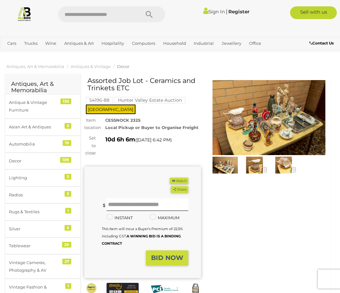
click at [272, 125] on img at bounding box center [269, 117] width 117 height 75
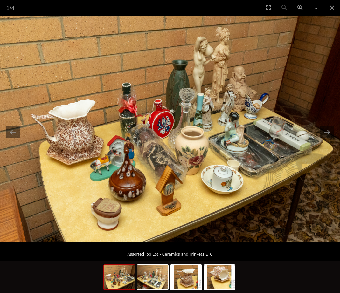
click at [332, 141] on img at bounding box center [170, 129] width 340 height 227
click at [330, 141] on img at bounding box center [170, 129] width 340 height 227
drag, startPoint x: 336, startPoint y: 188, endPoint x: 320, endPoint y: 196, distance: 17.2
click at [329, 192] on img at bounding box center [170, 129] width 340 height 227
click at [312, 205] on img at bounding box center [170, 129] width 340 height 227
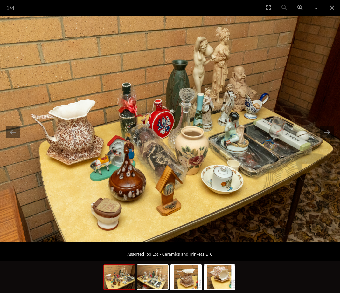
click at [17, 142] on img at bounding box center [170, 129] width 340 height 227
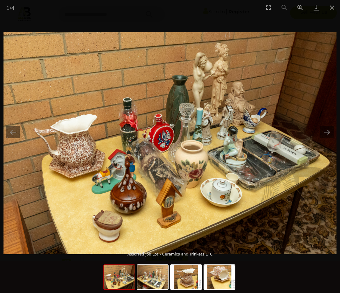
drag, startPoint x: 15, startPoint y: 142, endPoint x: 20, endPoint y: 156, distance: 14.9
click at [20, 156] on img at bounding box center [169, 143] width 333 height 222
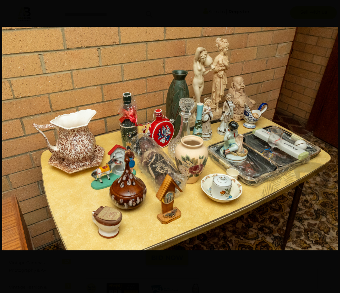
drag, startPoint x: 143, startPoint y: 207, endPoint x: 203, endPoint y: 176, distance: 67.6
click at [202, 179] on img at bounding box center [170, 138] width 336 height 224
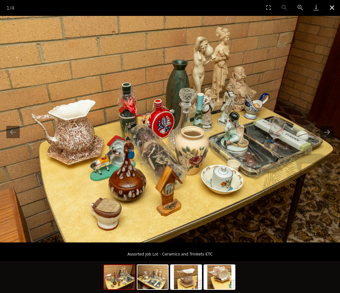
click at [333, 6] on button "Close gallery" at bounding box center [332, 7] width 16 height 15
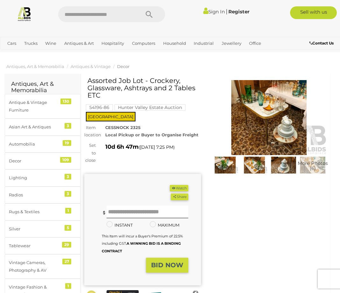
click at [255, 117] on img at bounding box center [269, 117] width 117 height 75
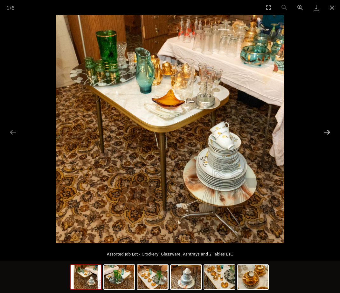
click at [330, 129] on button "Next slide" at bounding box center [326, 132] width 13 height 12
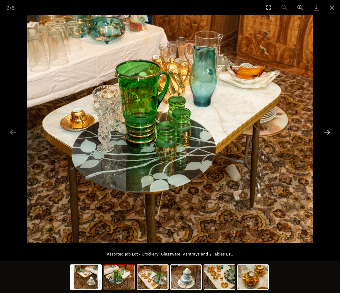
click at [323, 127] on button "Next slide" at bounding box center [326, 132] width 13 height 12
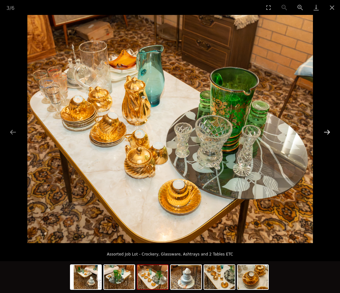
click at [329, 129] on button "Next slide" at bounding box center [326, 132] width 13 height 12
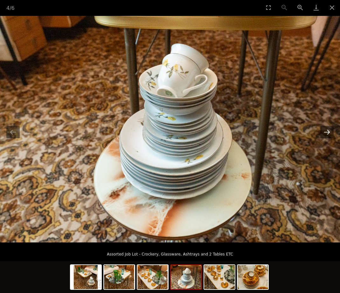
click at [327, 128] on button "Next slide" at bounding box center [326, 132] width 13 height 12
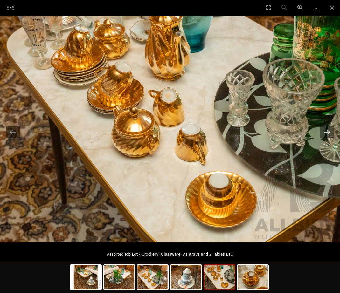
click at [329, 131] on button "Next slide" at bounding box center [326, 132] width 13 height 12
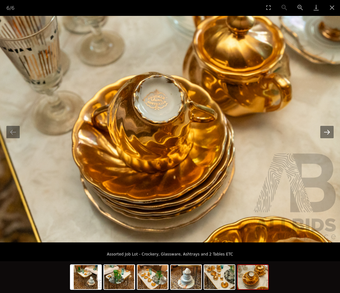
click at [325, 129] on button "Next slide" at bounding box center [326, 132] width 13 height 12
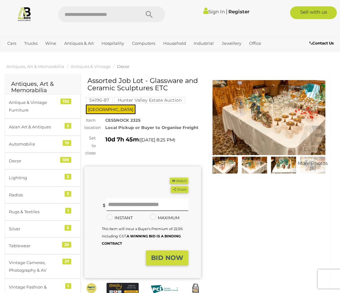
click at [227, 162] on img at bounding box center [225, 165] width 26 height 17
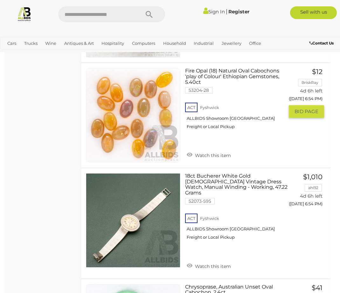
scroll to position [3309, 0]
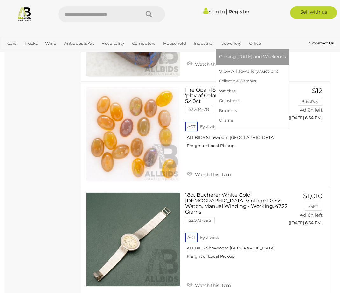
click at [225, 41] on link "Jewellery" at bounding box center [231, 43] width 25 height 10
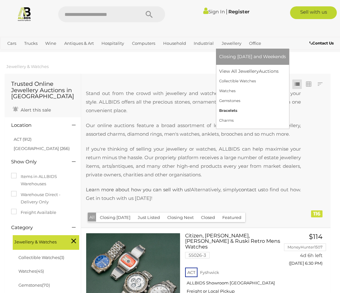
click at [231, 108] on link "Bracelets" at bounding box center [252, 111] width 67 height 10
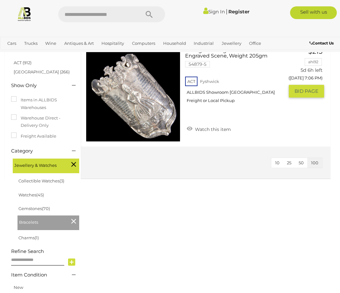
scroll to position [64, 0]
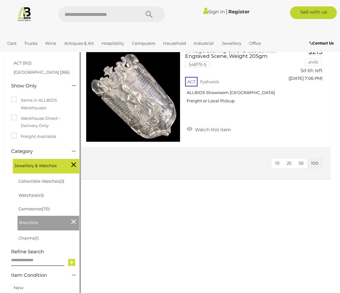
click at [72, 219] on icon at bounding box center [73, 222] width 5 height 8
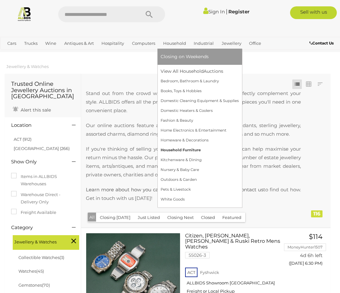
click at [176, 148] on link "Household Furniture" at bounding box center [200, 150] width 78 height 10
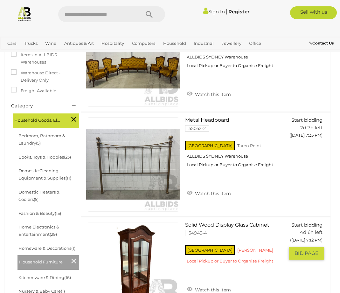
scroll to position [127, 0]
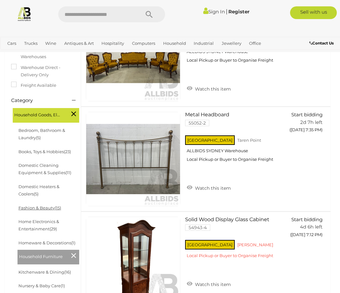
click at [49, 206] on link "Fashion & Beauty (15)" at bounding box center [39, 208] width 43 height 5
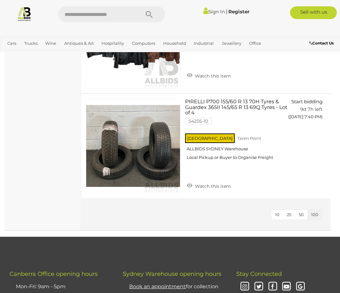
scroll to position [933, 0]
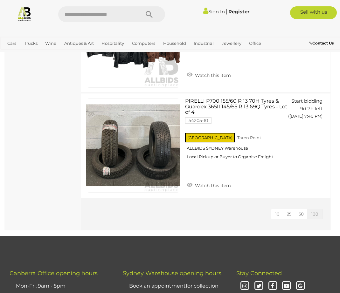
click at [279, 212] on span "10" at bounding box center [277, 214] width 4 height 5
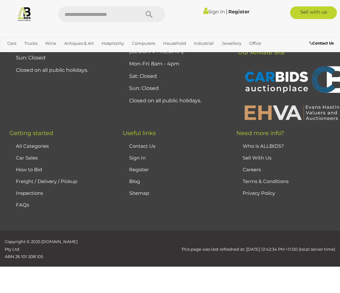
scroll to position [115, 0]
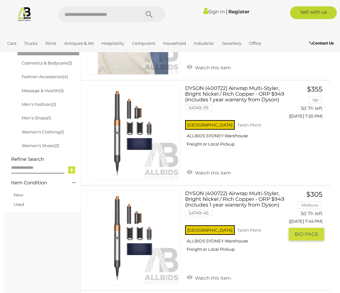
scroll to position [136, 0]
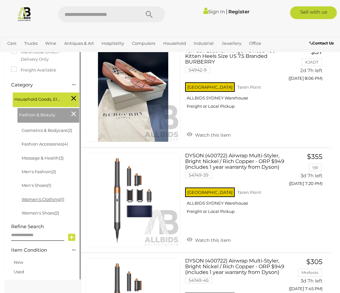
click at [53, 198] on link "Women's Clothing (1)" at bounding box center [43, 199] width 43 height 5
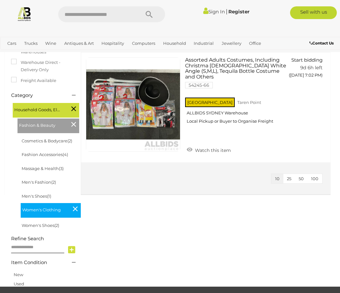
scroll to position [106, 0]
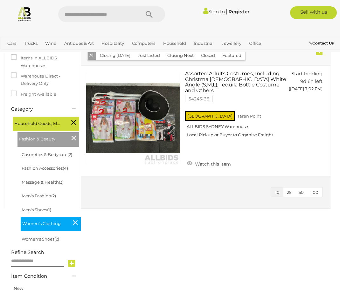
click at [47, 168] on link "Fashion Accessories (4)" at bounding box center [45, 168] width 46 height 5
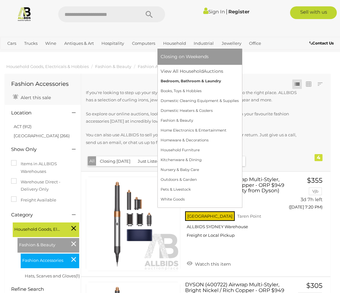
click at [167, 82] on link "Bedroom, Bathroom & Laundry" at bounding box center [200, 81] width 78 height 10
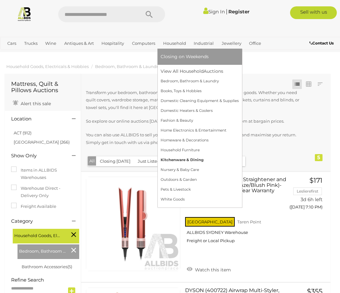
click at [196, 158] on link "Kitchenware & Dining" at bounding box center [200, 160] width 78 height 10
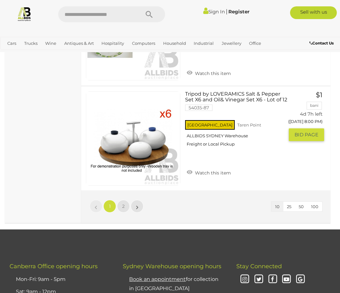
scroll to position [997, 0]
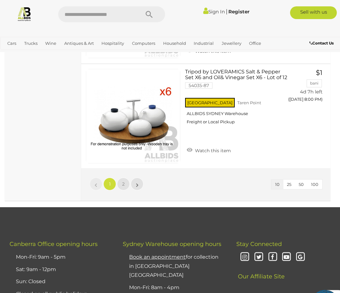
click at [136, 183] on li "»" at bounding box center [137, 184] width 12 height 13
click at [123, 181] on span "2" at bounding box center [123, 184] width 3 height 6
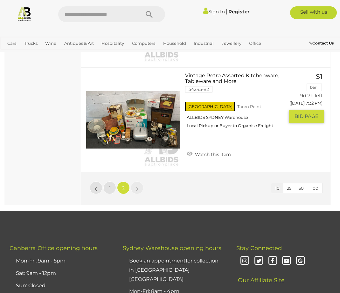
scroll to position [476, 0]
